Goal: Task Accomplishment & Management: Complete application form

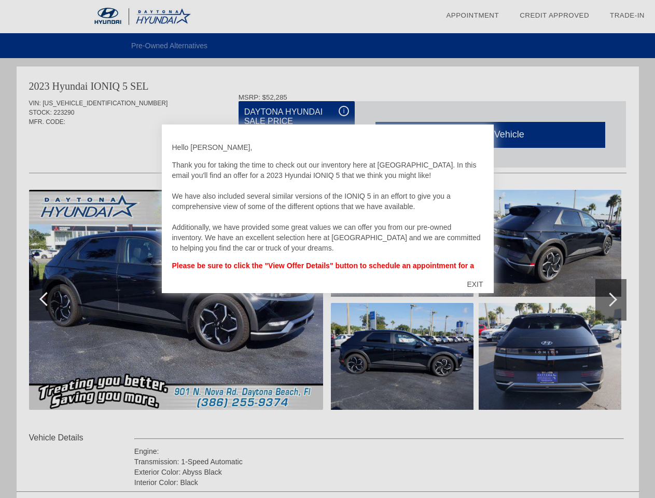
click at [472, 16] on link "Appointment" at bounding box center [472, 15] width 53 height 8
click at [474, 284] on div "EXIT" at bounding box center [474, 283] width 37 height 31
click at [472, 16] on link "Appointment" at bounding box center [472, 15] width 53 height 8
click at [474, 284] on div "EXIT" at bounding box center [474, 283] width 37 height 31
